Goal: Information Seeking & Learning: Learn about a topic

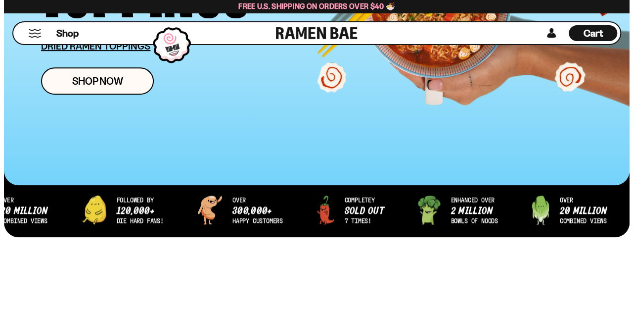
scroll to position [297, 0]
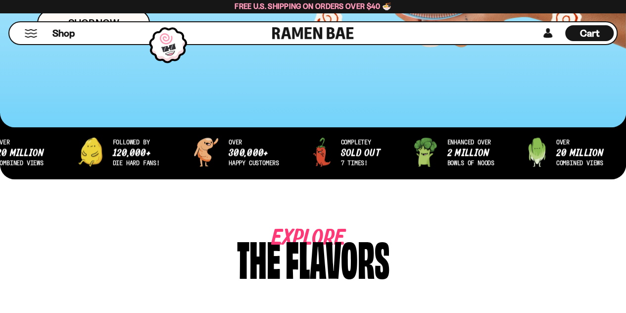
click at [37, 31] on button "Mobile Menu Trigger" at bounding box center [30, 33] width 13 height 8
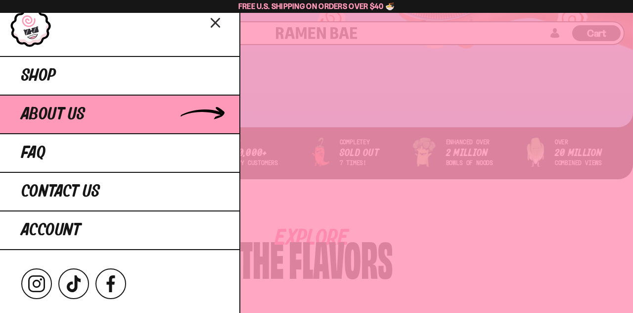
click at [72, 109] on span "About Us" at bounding box center [53, 114] width 64 height 18
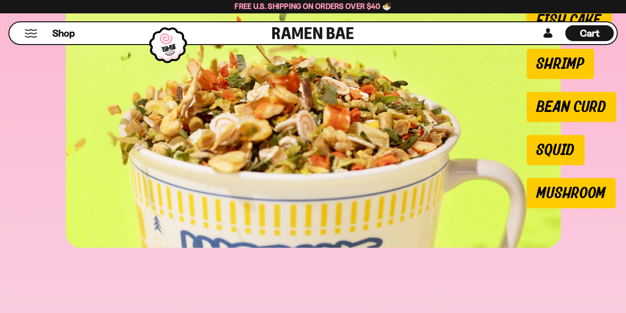
scroll to position [890, 0]
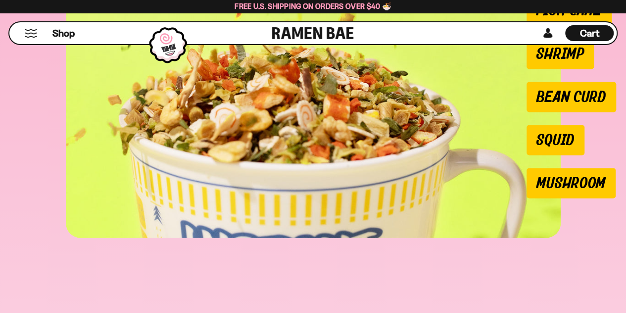
click at [556, 135] on li "Squid" at bounding box center [555, 140] width 58 height 30
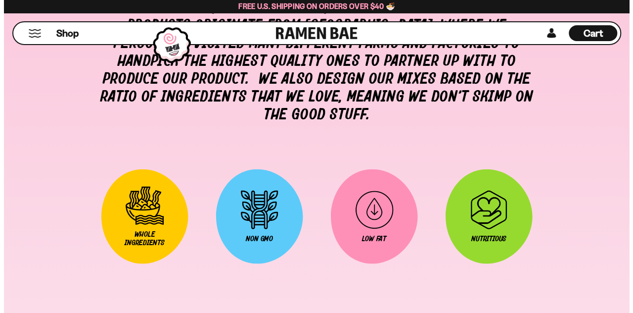
scroll to position [1253, 0]
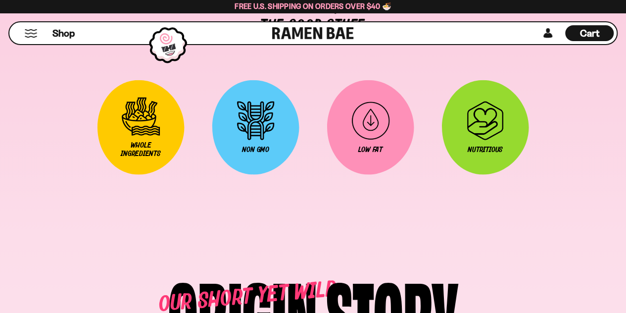
click at [36, 30] on button "Mobile Menu Trigger" at bounding box center [30, 33] width 13 height 8
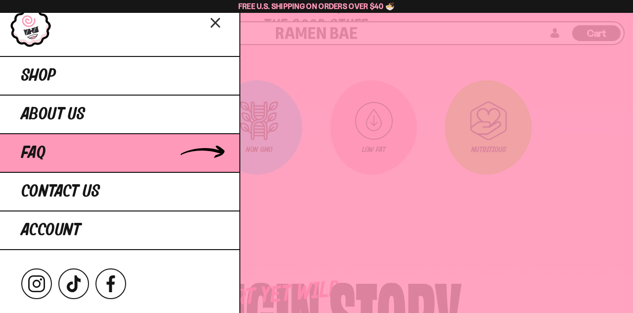
click at [60, 149] on link "FAQ" at bounding box center [119, 152] width 239 height 39
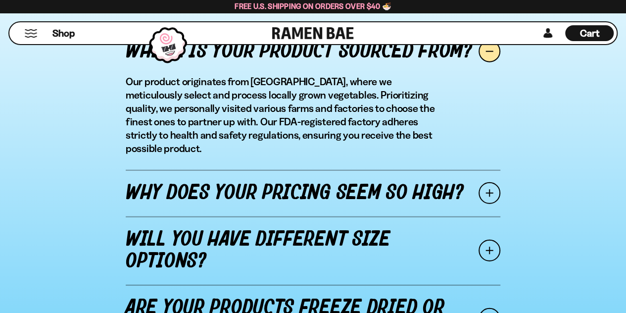
scroll to position [1138, 0]
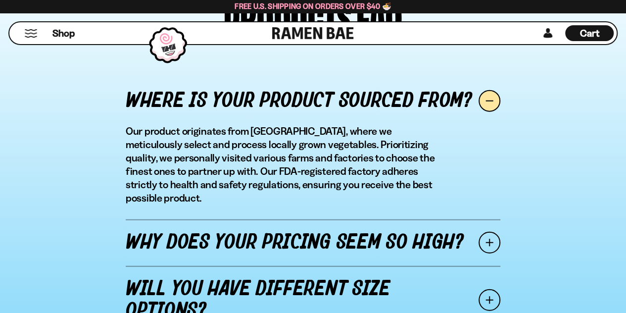
click at [488, 232] on span at bounding box center [489, 243] width 22 height 22
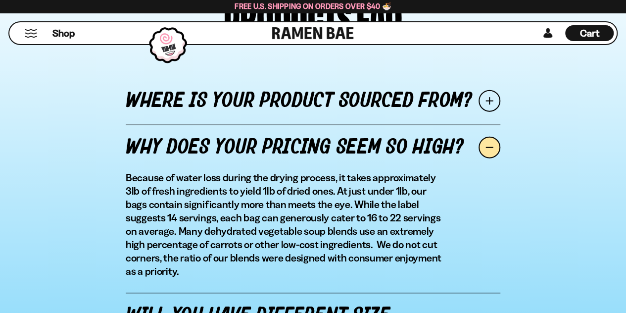
click at [483, 88] on link "Where is your product sourced from?" at bounding box center [313, 101] width 374 height 46
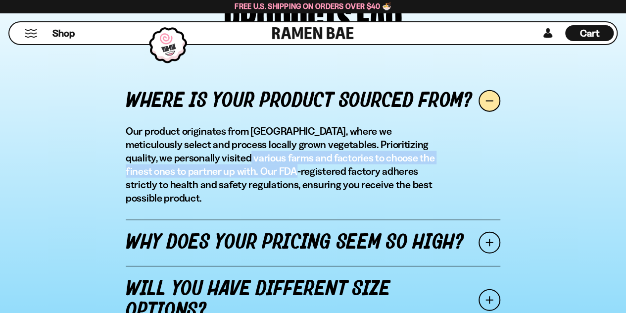
drag, startPoint x: 170, startPoint y: 160, endPoint x: 212, endPoint y: 173, distance: 44.0
click at [212, 173] on p "Our product originates from China, where we meticulously select and process loc…" at bounding box center [285, 164] width 318 height 80
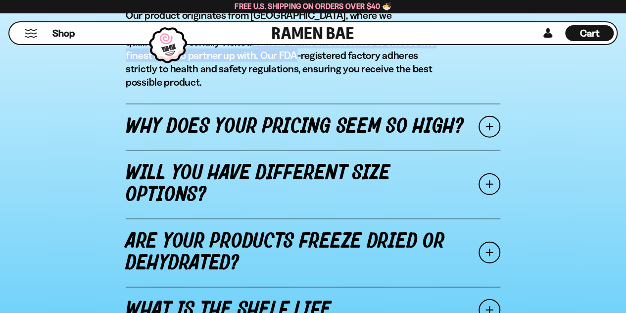
scroll to position [1286, 0]
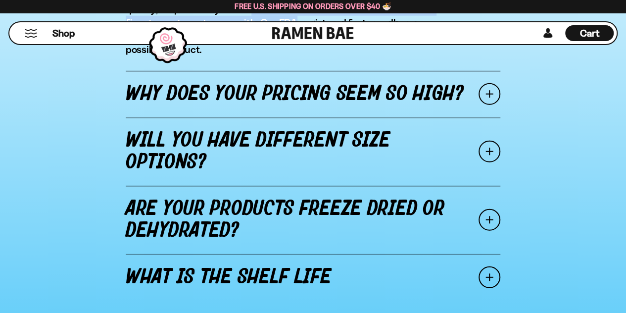
click at [486, 209] on span at bounding box center [489, 220] width 22 height 22
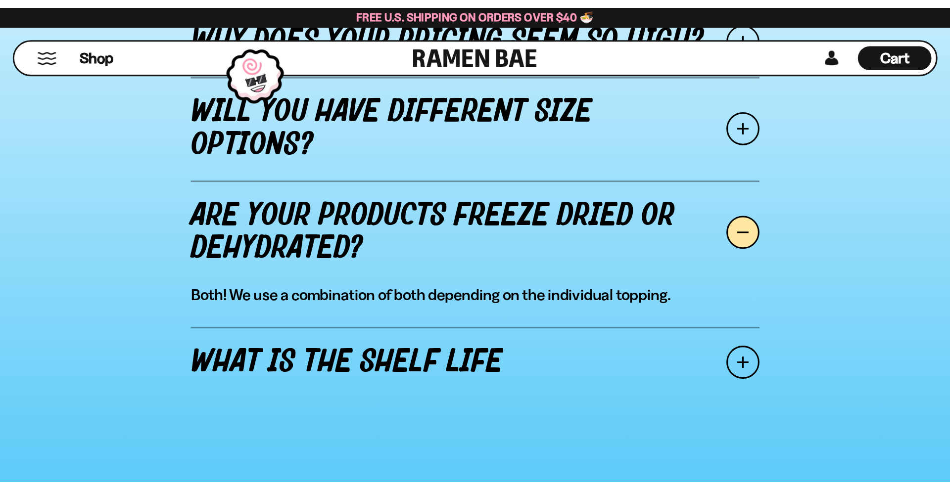
scroll to position [1263, 0]
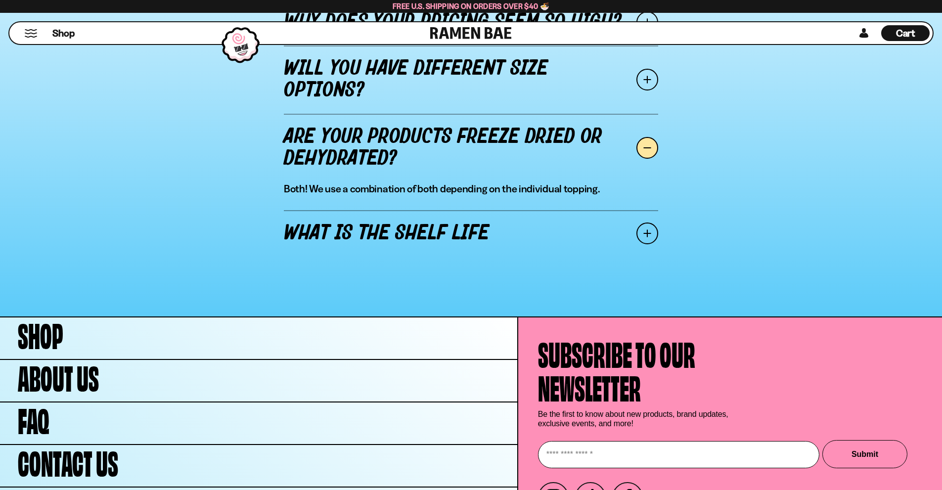
click at [37, 26] on div "Shop" at bounding box center [221, 33] width 418 height 22
click at [36, 27] on div "Shop" at bounding box center [221, 33] width 418 height 22
click at [29, 31] on button "Mobile Menu Trigger" at bounding box center [30, 33] width 13 height 8
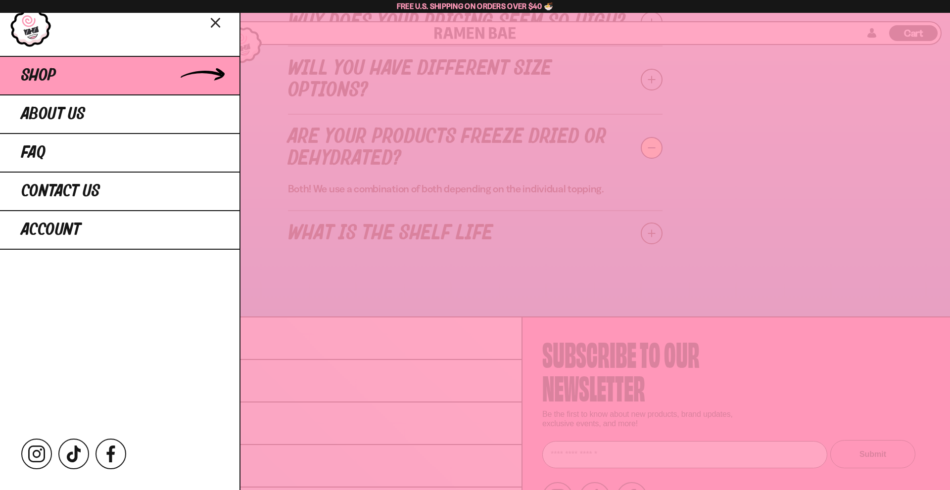
click at [26, 67] on span "Shop" at bounding box center [38, 76] width 35 height 18
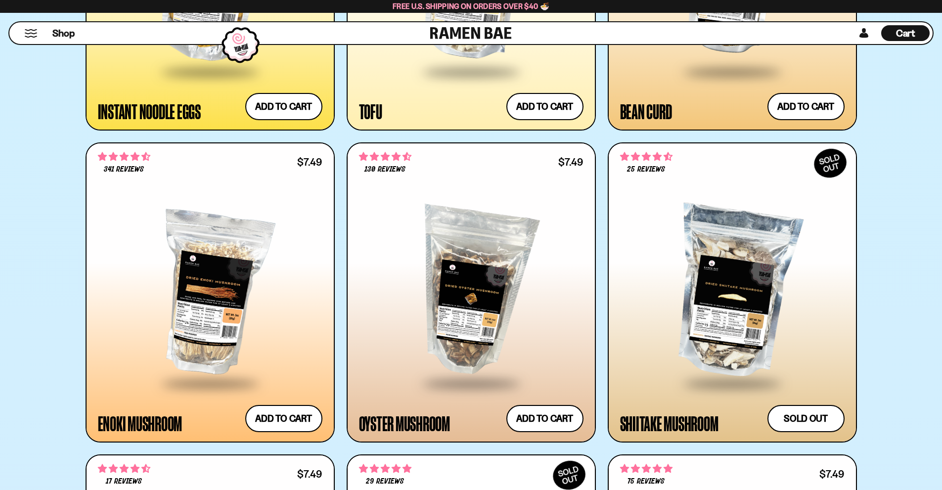
scroll to position [2017, 0]
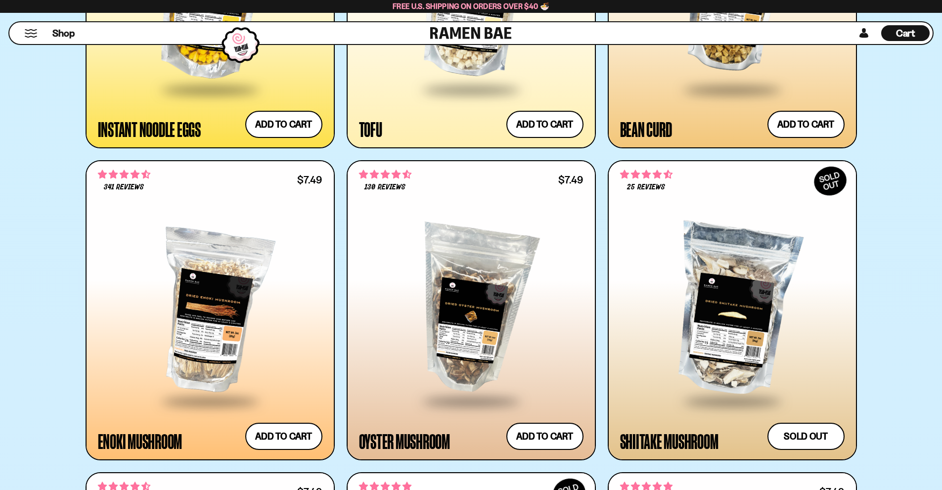
click at [14, 160] on div "**********" at bounding box center [471, 266] width 942 height 3591
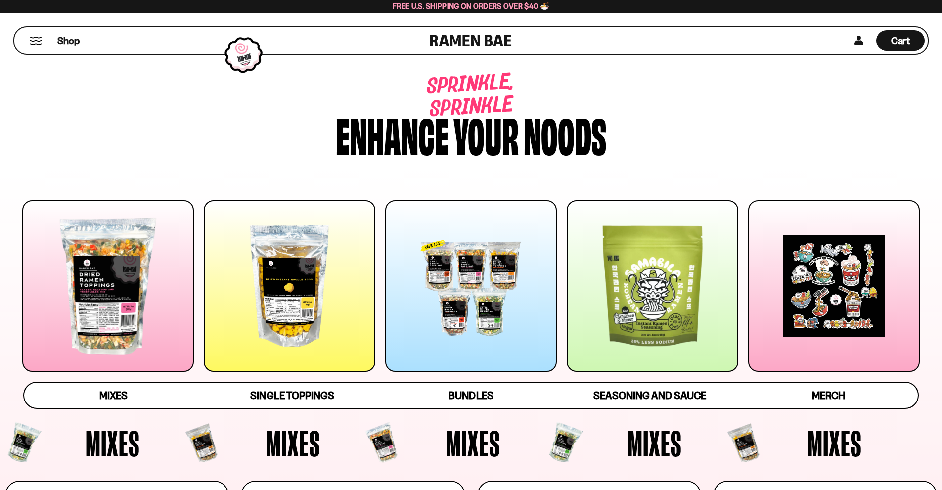
click at [668, 327] on div at bounding box center [653, 286] width 172 height 172
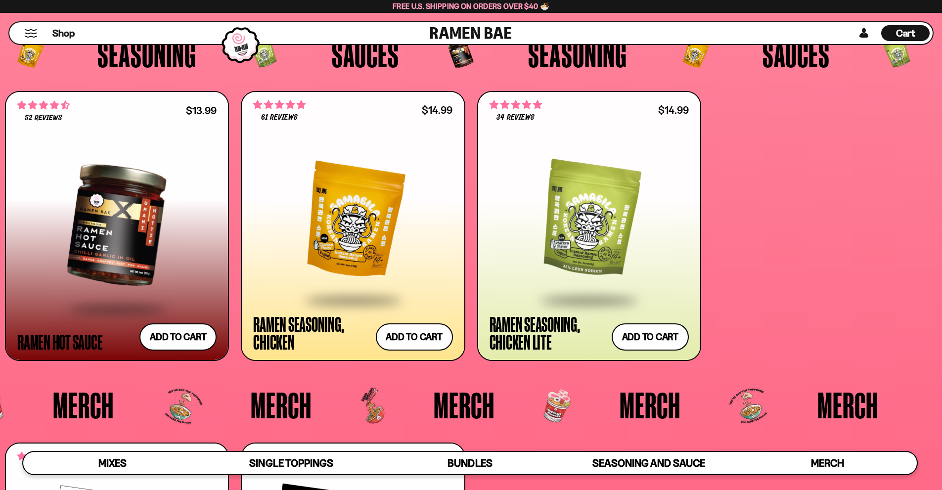
scroll to position [2835, 0]
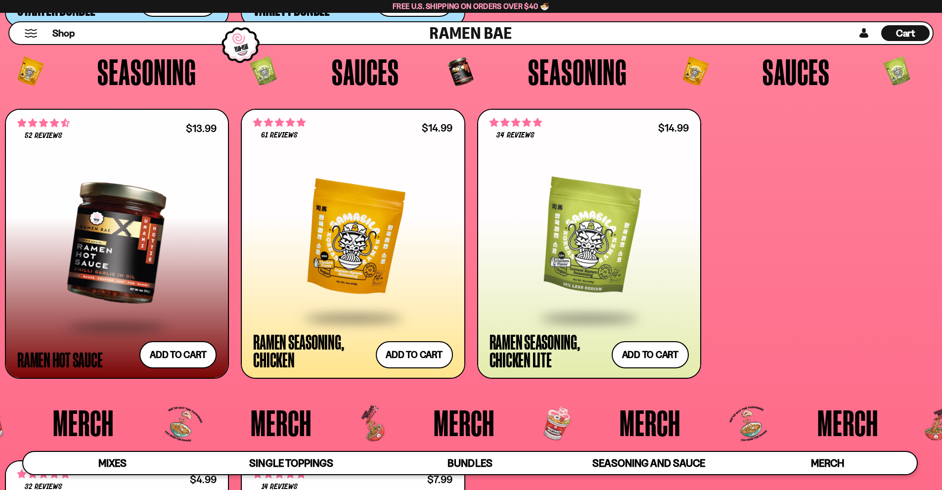
click at [799, 192] on div "**********" at bounding box center [471, 244] width 932 height 270
